Goal: Find specific page/section: Find specific page/section

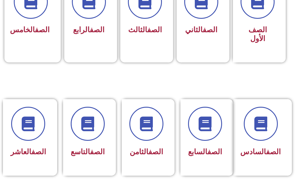
scroll to position [206, 0]
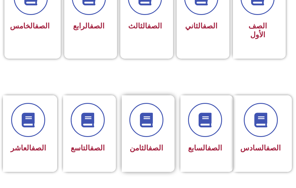
click at [175, 137] on div "الصف الثامن" at bounding box center [148, 133] width 59 height 77
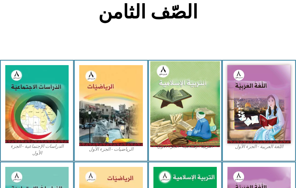
scroll to position [147, 0]
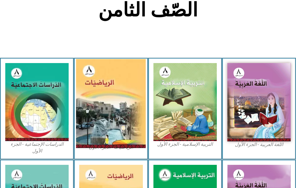
click at [141, 102] on img at bounding box center [111, 103] width 70 height 89
drag, startPoint x: 141, startPoint y: 102, endPoint x: 126, endPoint y: 98, distance: 15.2
click at [126, 98] on img at bounding box center [111, 103] width 70 height 89
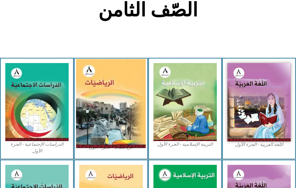
click at [126, 98] on img at bounding box center [111, 103] width 70 height 89
click at [110, 129] on img at bounding box center [111, 103] width 70 height 89
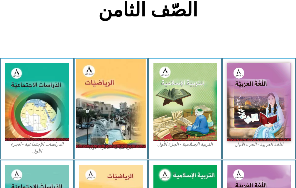
click at [110, 129] on img at bounding box center [111, 103] width 70 height 89
